Goal: Task Accomplishment & Management: Use online tool/utility

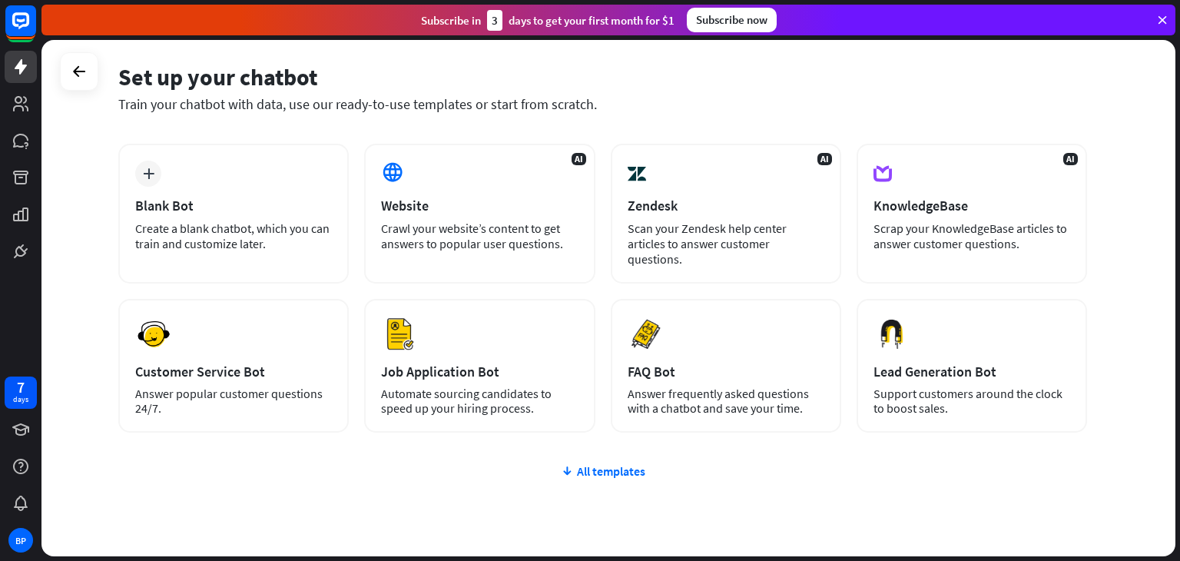
scroll to position [56, 0]
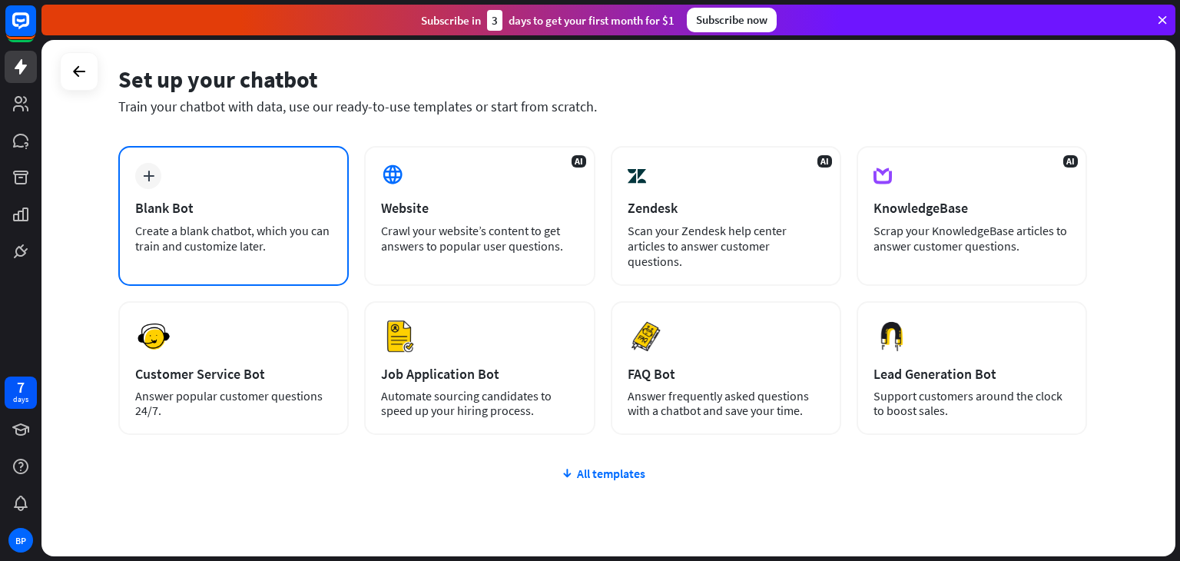
click at [293, 205] on div "Blank Bot" at bounding box center [233, 208] width 197 height 18
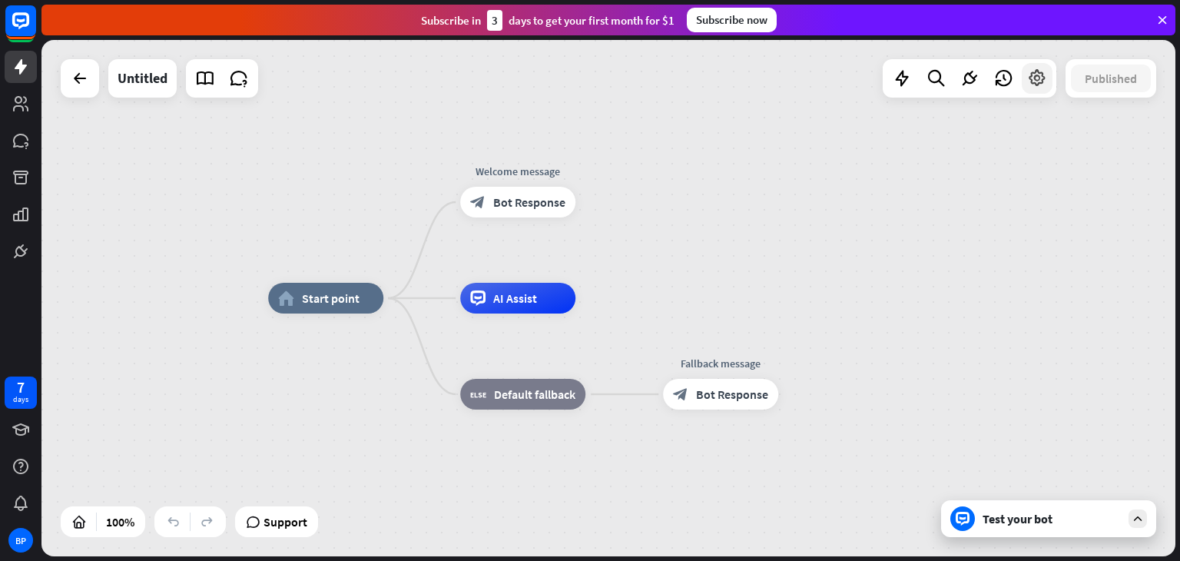
click at [1034, 84] on icon at bounding box center [1037, 78] width 20 height 20
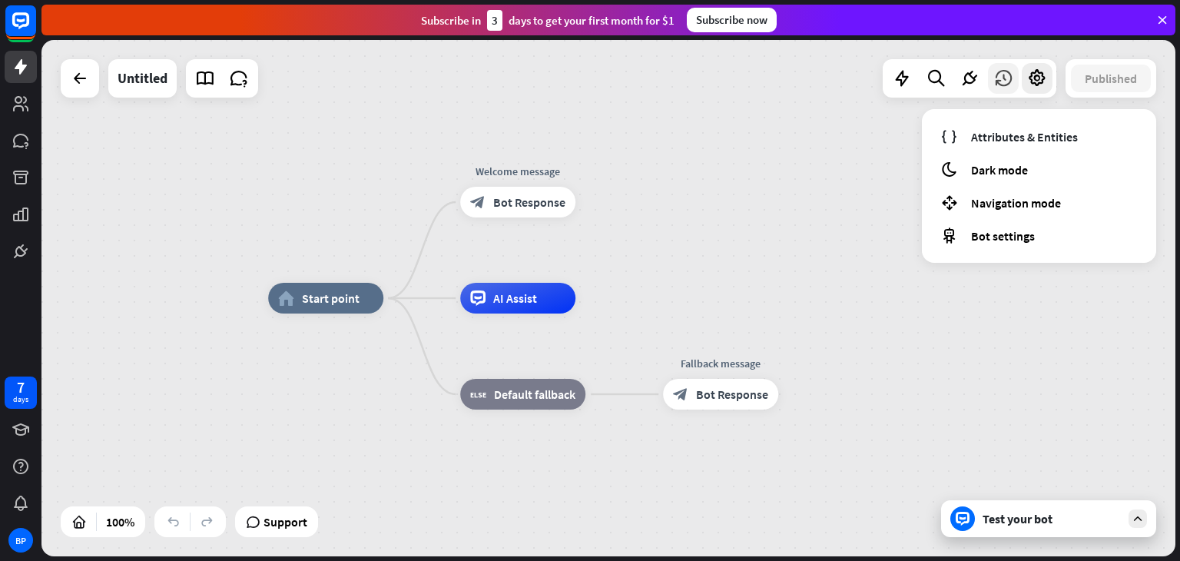
click at [1001, 78] on icon at bounding box center [1003, 78] width 20 height 20
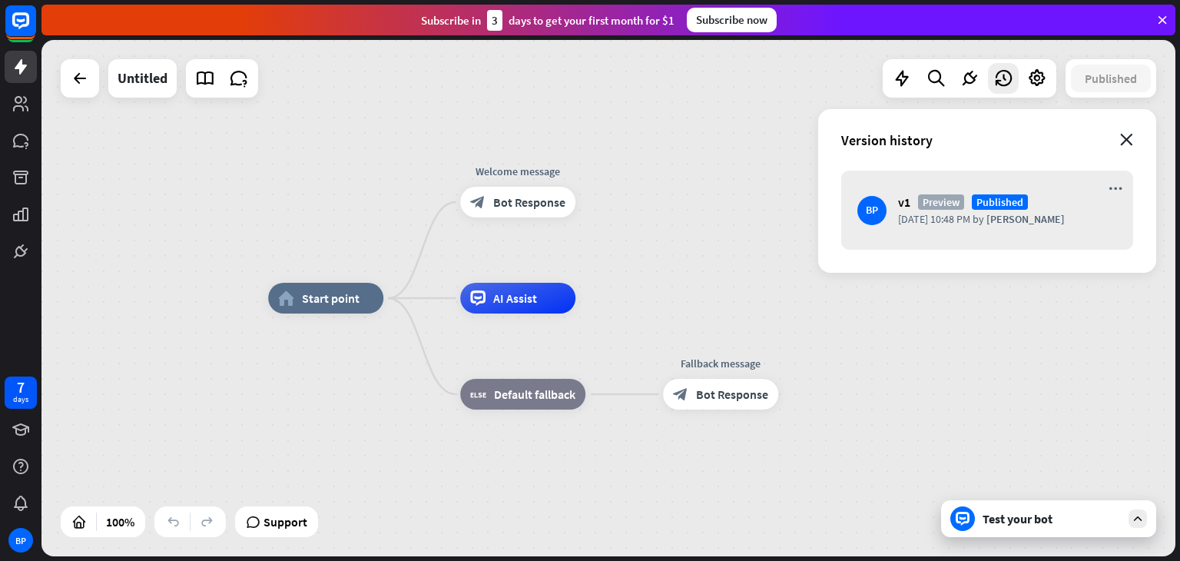
click at [1130, 143] on icon "close" at bounding box center [1126, 140] width 13 height 12
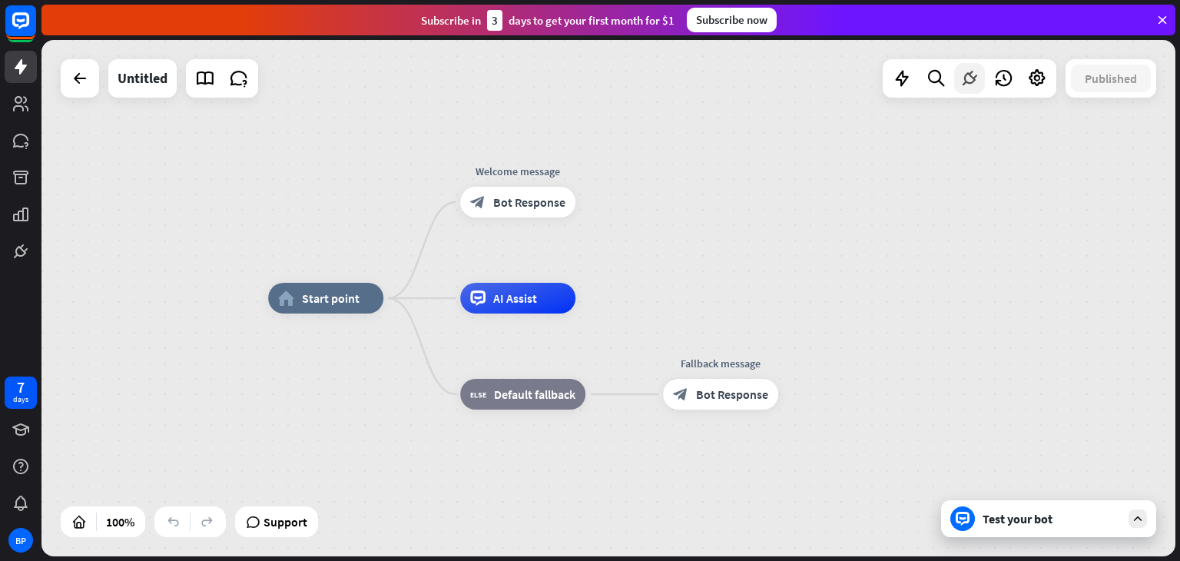
click at [967, 84] on icon at bounding box center [969, 78] width 20 height 20
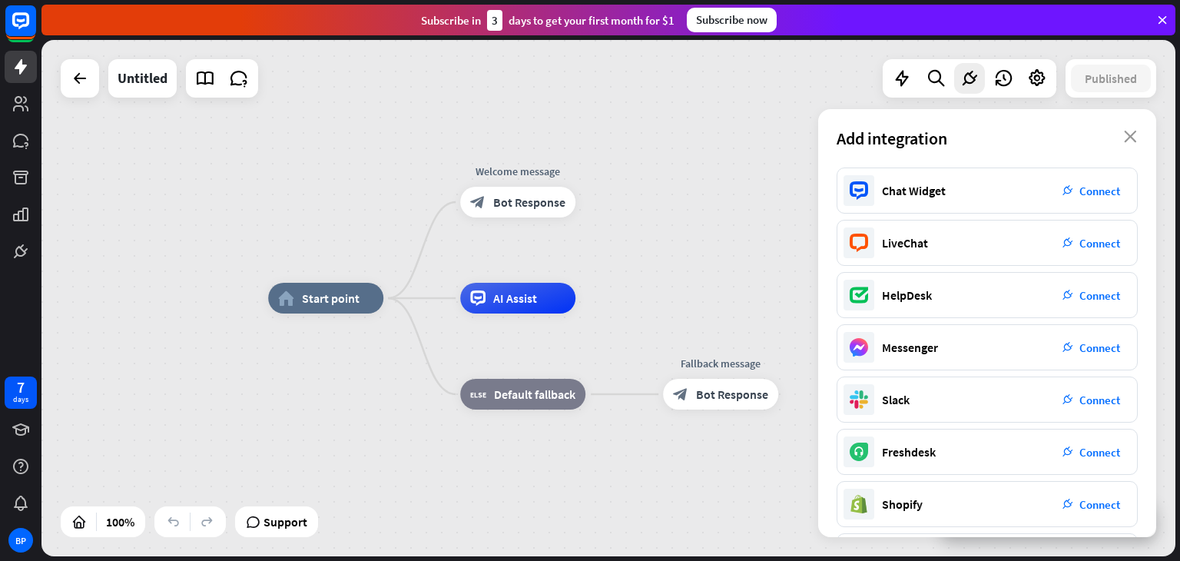
click at [783, 165] on div "home_2 Start point Welcome message block_bot_response Bot Response AI Assist bl…" at bounding box center [607, 298] width 1133 height 516
click at [942, 74] on icon at bounding box center [935, 78] width 21 height 20
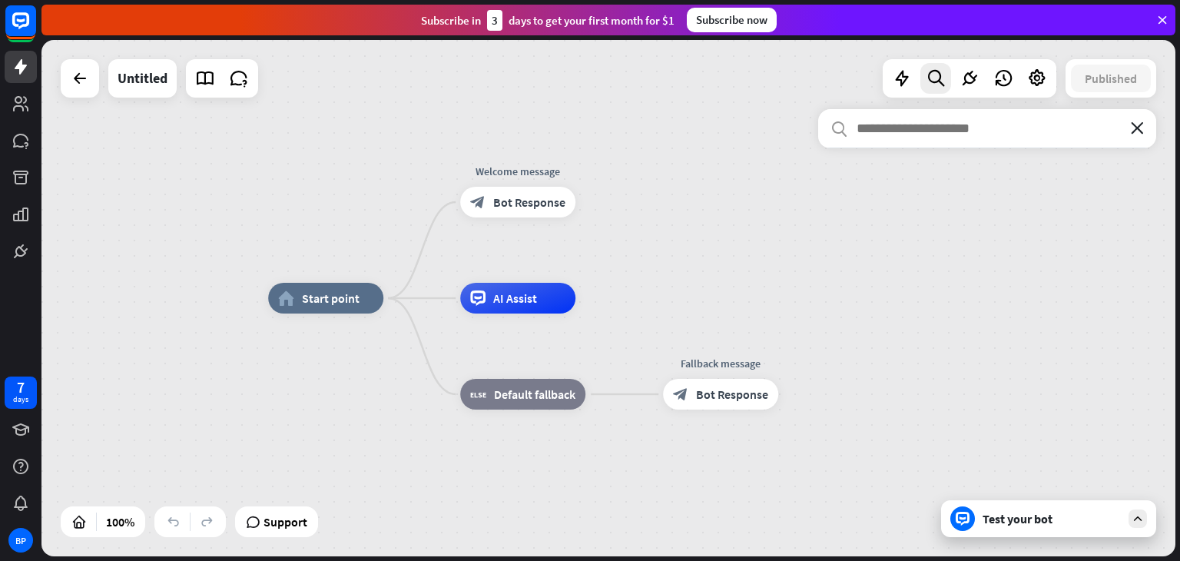
click at [1140, 130] on icon "close" at bounding box center [1136, 128] width 13 height 12
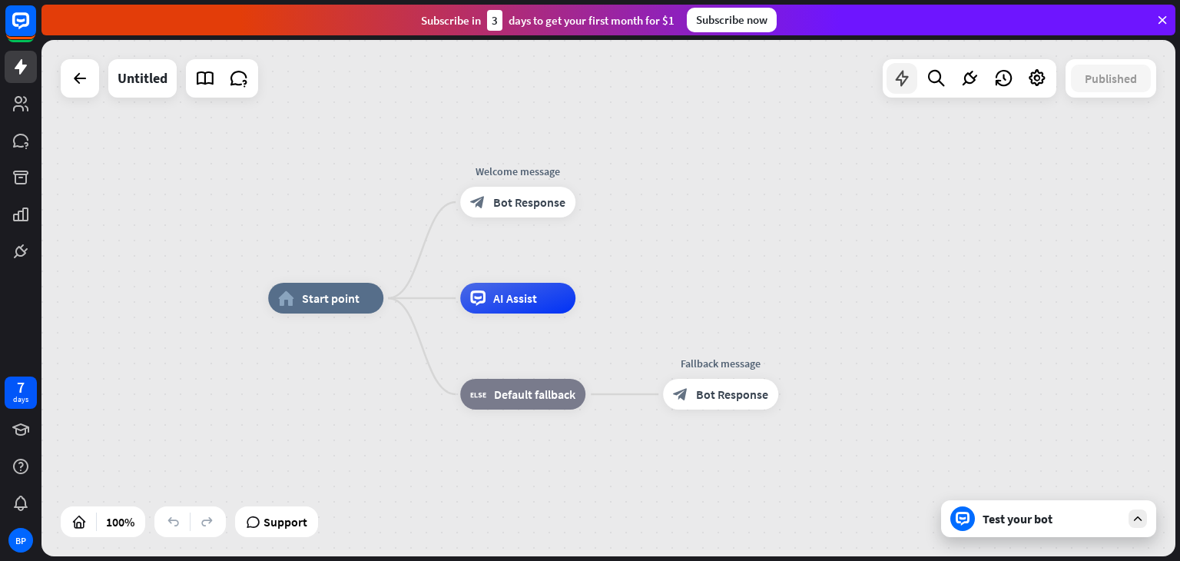
click at [905, 84] on icon at bounding box center [902, 78] width 20 height 20
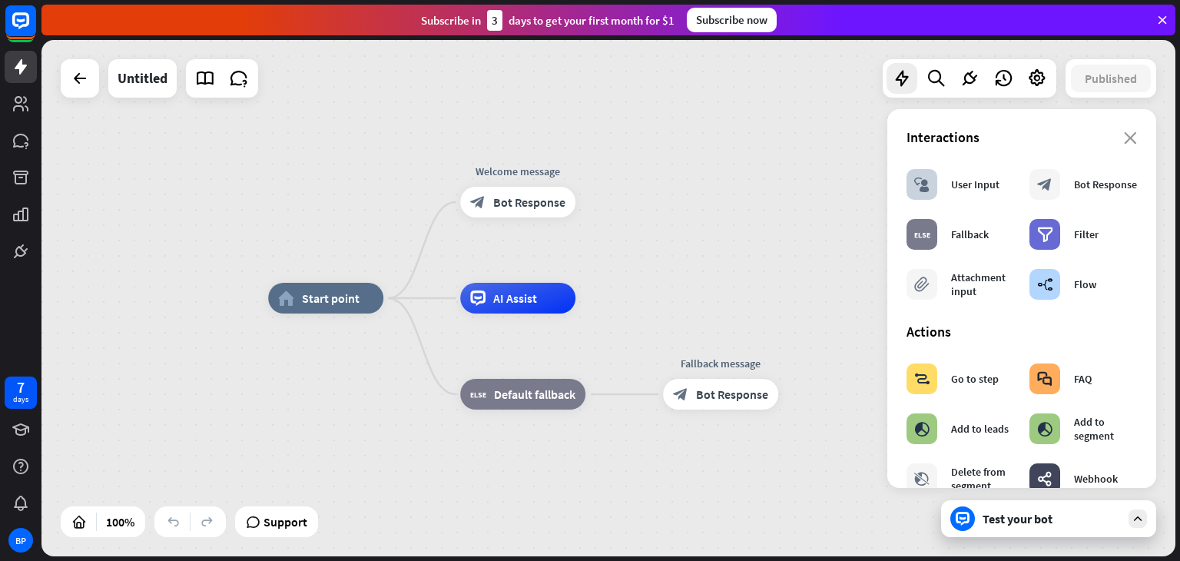
click at [89, 96] on div at bounding box center [80, 78] width 38 height 38
click at [134, 76] on div "Untitled" at bounding box center [142, 78] width 50 height 38
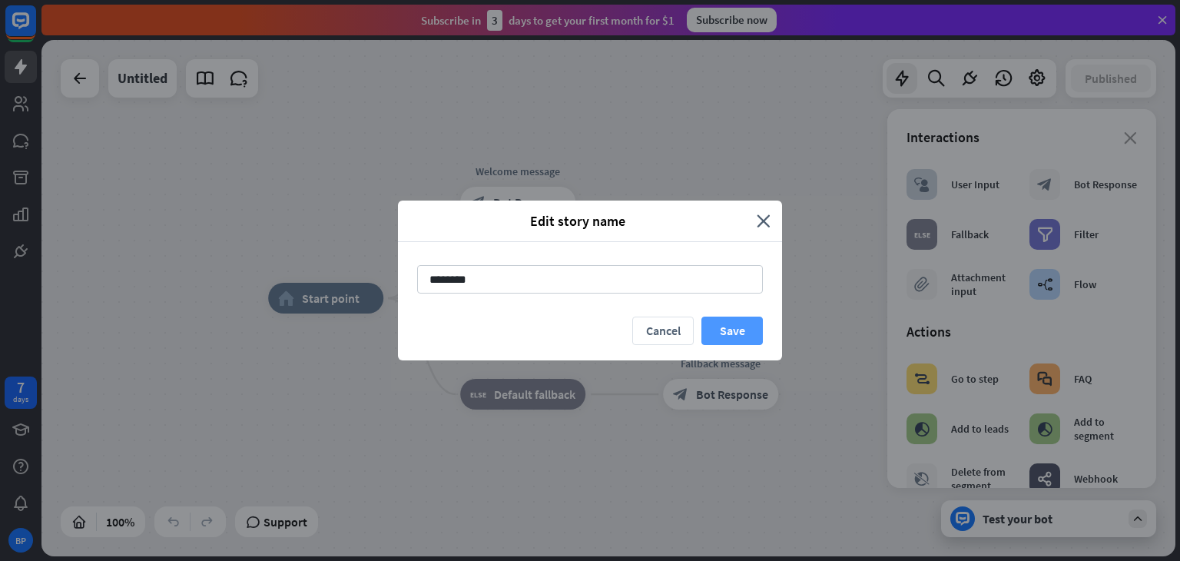
type input "********"
click at [732, 324] on button "Save" at bounding box center [731, 330] width 61 height 28
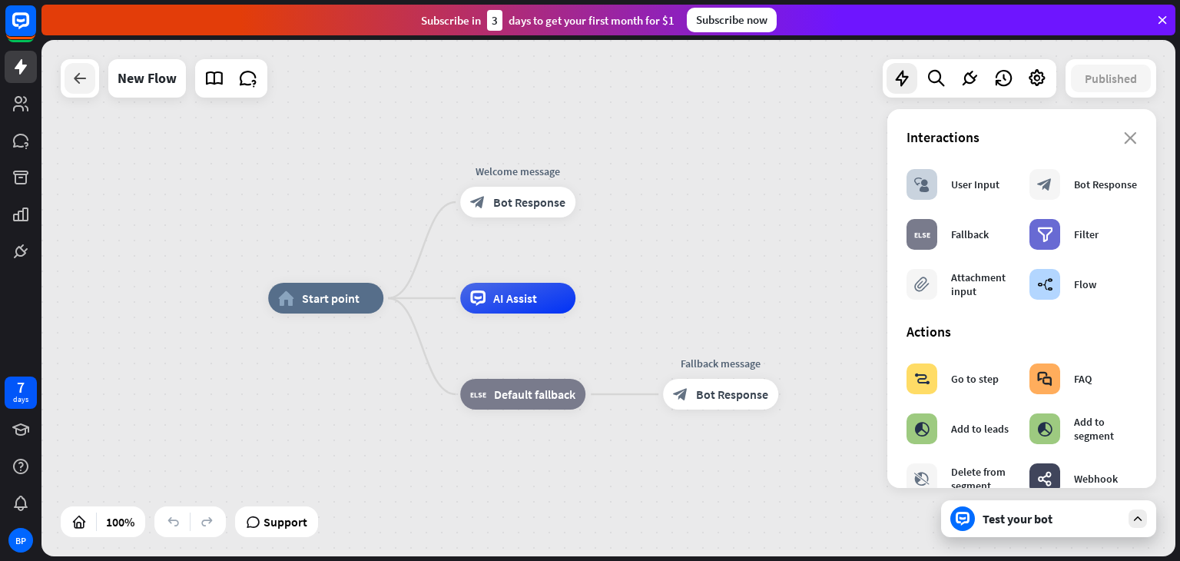
click at [78, 88] on div at bounding box center [80, 78] width 31 height 31
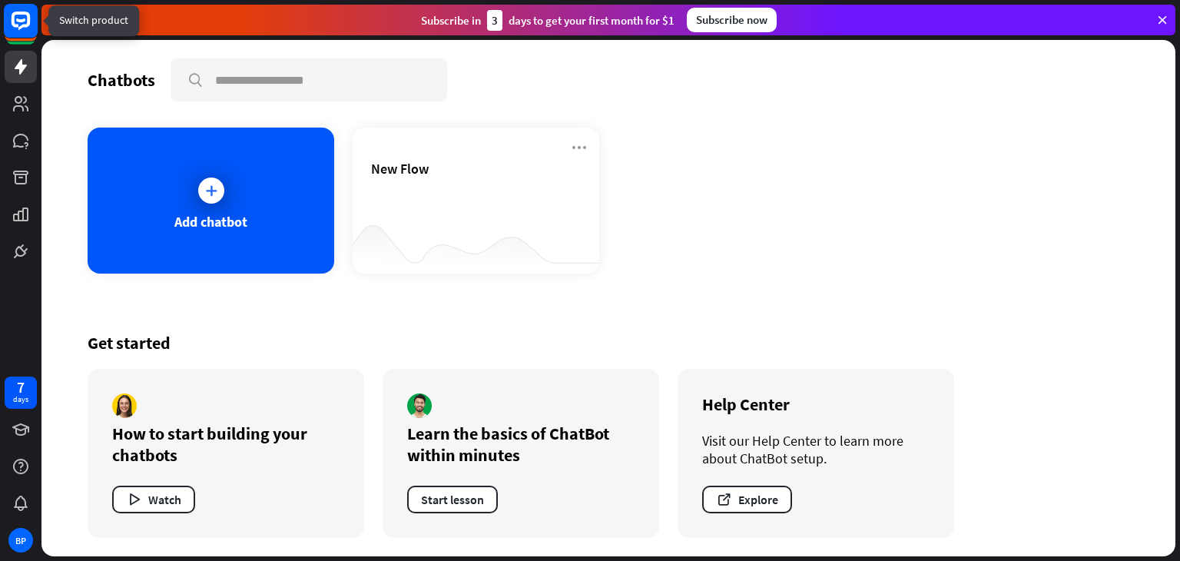
click at [15, 15] on icon at bounding box center [21, 21] width 18 height 18
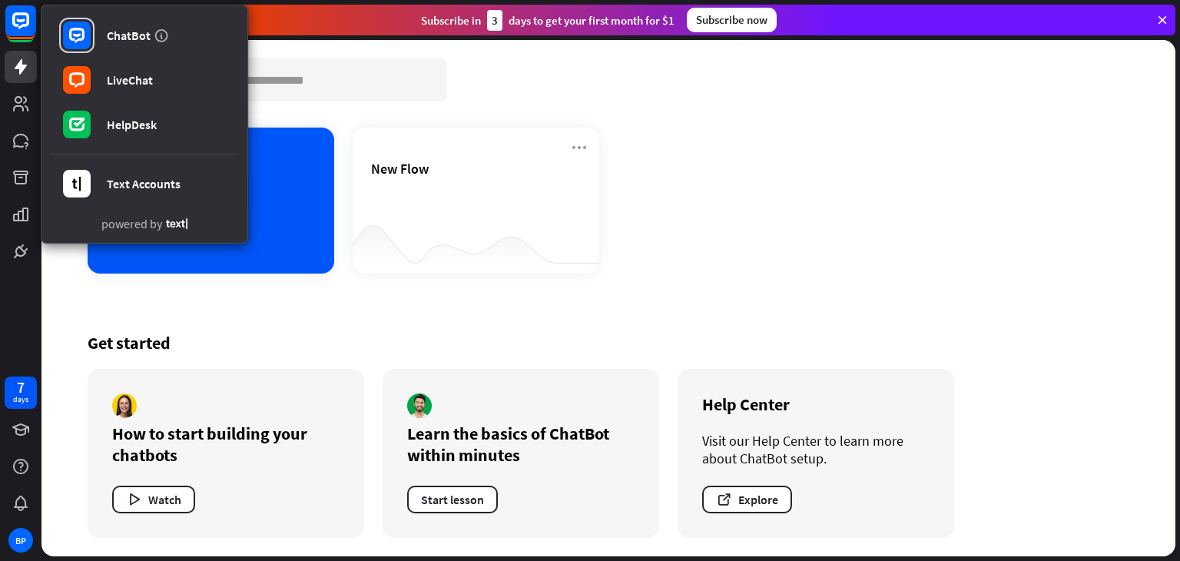
click at [759, 245] on div "Add chatbot New Flow" at bounding box center [608, 200] width 1041 height 146
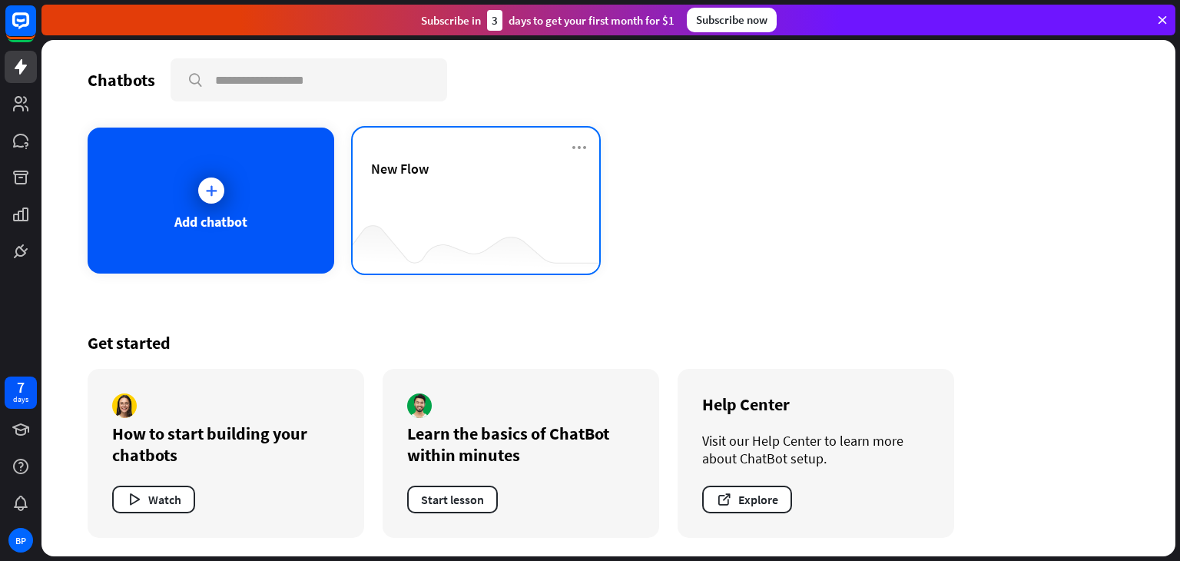
click at [485, 232] on div at bounding box center [475, 242] width 247 height 59
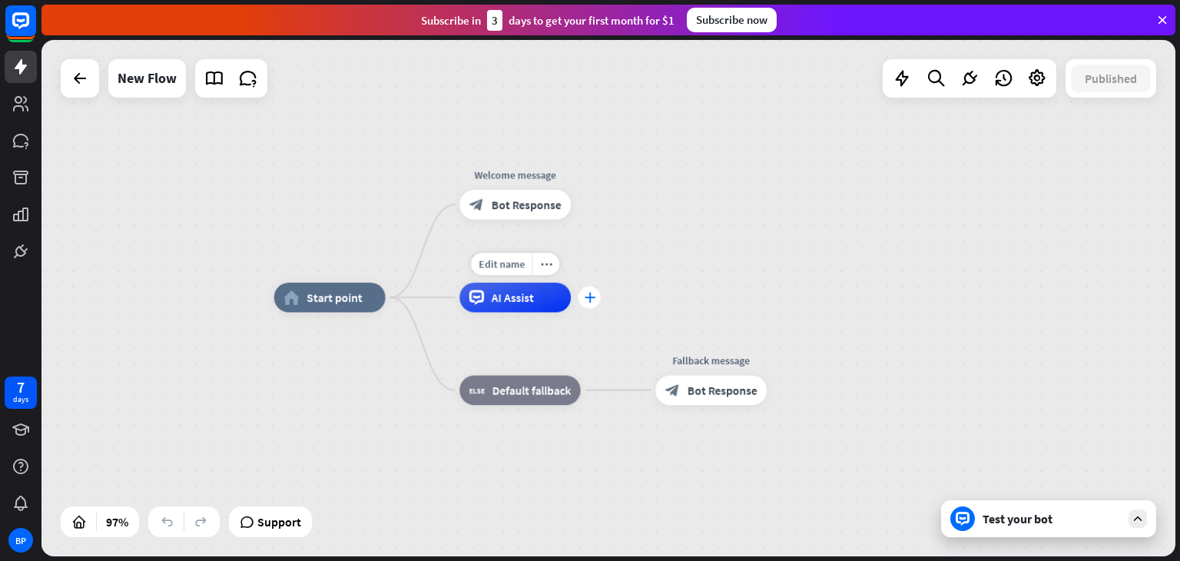
click at [597, 299] on div "plus" at bounding box center [589, 297] width 22 height 22
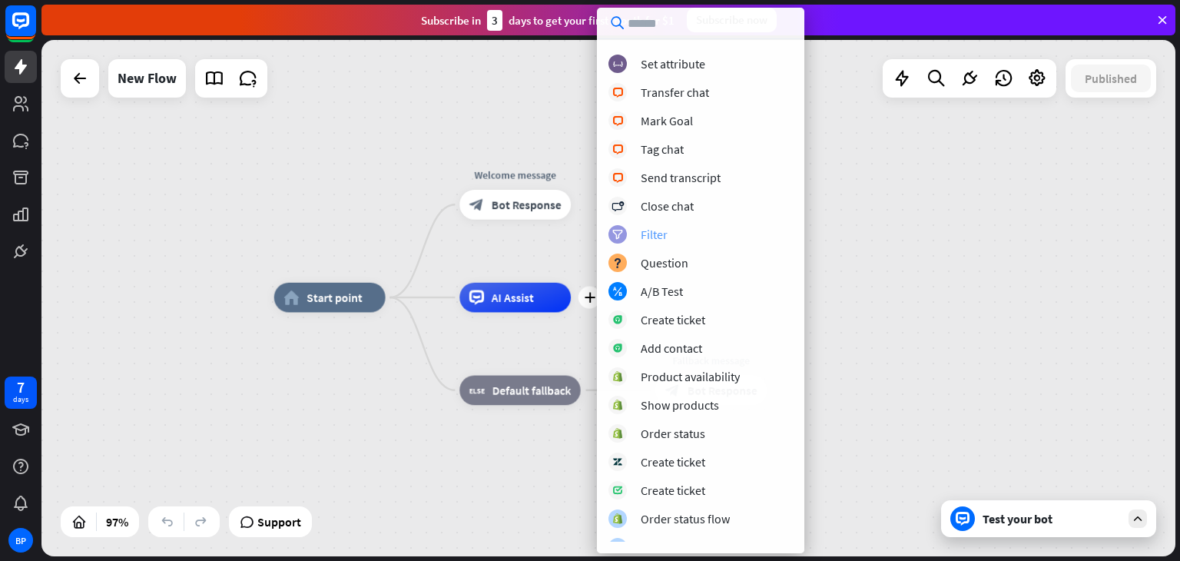
scroll to position [266, 0]
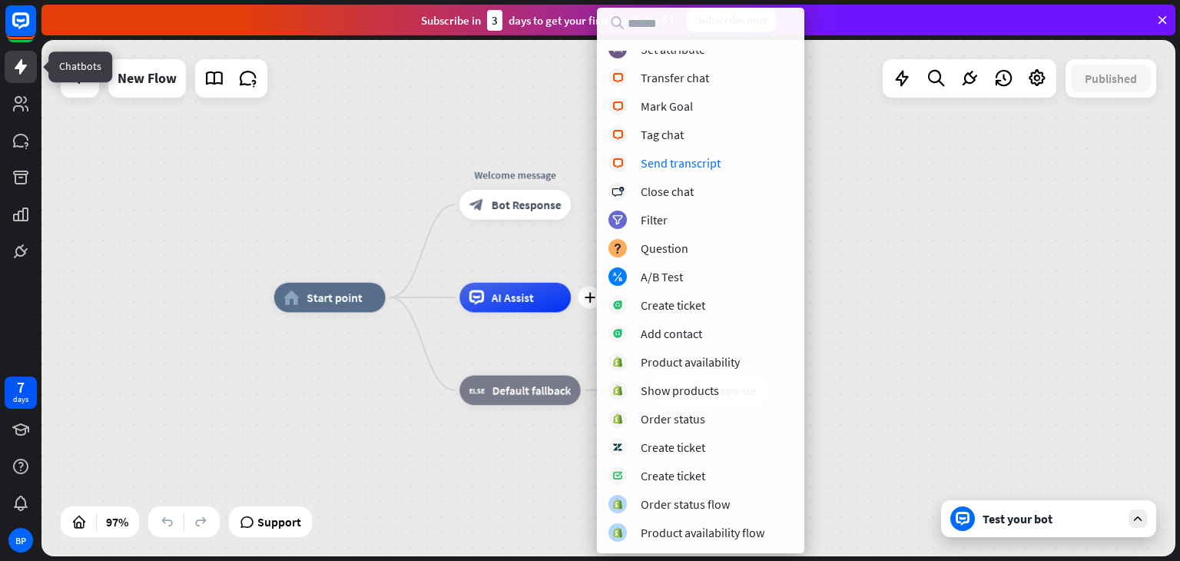
click at [22, 70] on icon at bounding box center [21, 66] width 12 height 15
